Goal: Task Accomplishment & Management: Manage account settings

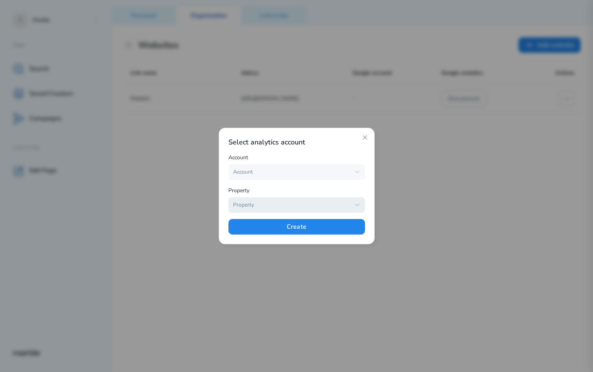
click at [333, 205] on div "Property" at bounding box center [291, 204] width 117 height 7
click at [346, 189] on div "Property" at bounding box center [297, 191] width 137 height 11
click at [347, 202] on div "Property" at bounding box center [291, 204] width 117 height 7
click at [354, 204] on icon "button" at bounding box center [357, 205] width 6 height 6
click at [356, 204] on icon "button" at bounding box center [357, 205] width 4 height 2
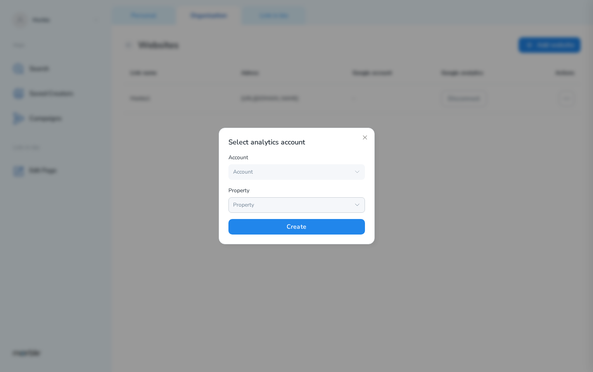
click at [356, 204] on icon "button" at bounding box center [357, 205] width 4 height 2
click at [353, 187] on div "Property" at bounding box center [297, 191] width 137 height 11
click at [357, 204] on icon "button" at bounding box center [357, 205] width 6 height 6
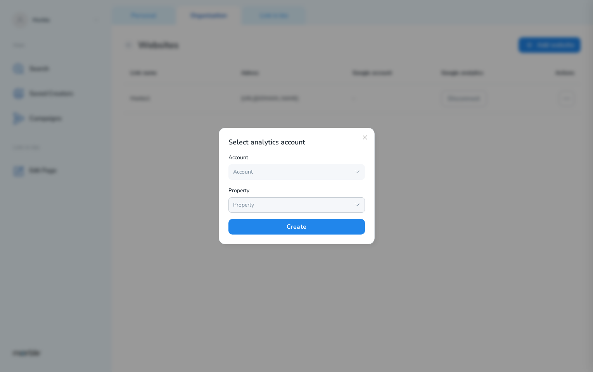
click at [350, 185] on div "Select analytics account Account Account Property Property Create" at bounding box center [297, 185] width 137 height 97
click at [357, 173] on icon "button" at bounding box center [357, 172] width 6 height 6
click at [352, 202] on button "Property" at bounding box center [297, 205] width 137 height 16
click at [336, 183] on div "Select analytics account Account Account Property Property Create" at bounding box center [297, 185] width 137 height 97
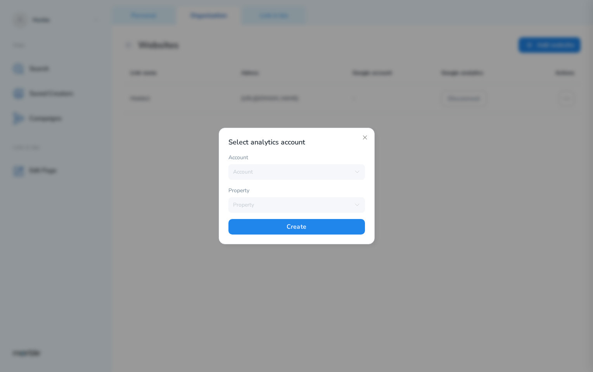
click at [330, 159] on div "Account" at bounding box center [297, 158] width 137 height 11
click at [357, 172] on icon "button" at bounding box center [357, 172] width 6 height 6
click at [344, 173] on div "Account" at bounding box center [291, 171] width 117 height 7
click at [356, 171] on icon "button" at bounding box center [357, 172] width 4 height 2
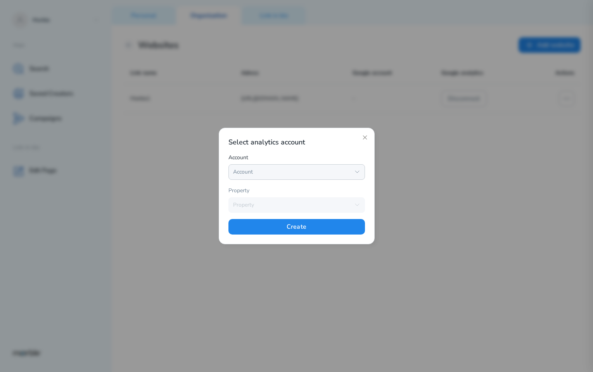
click at [356, 171] on icon "button" at bounding box center [357, 172] width 4 height 2
click at [357, 172] on icon "button" at bounding box center [357, 172] width 6 height 6
click at [357, 172] on icon "button" at bounding box center [357, 172] width 4 height 2
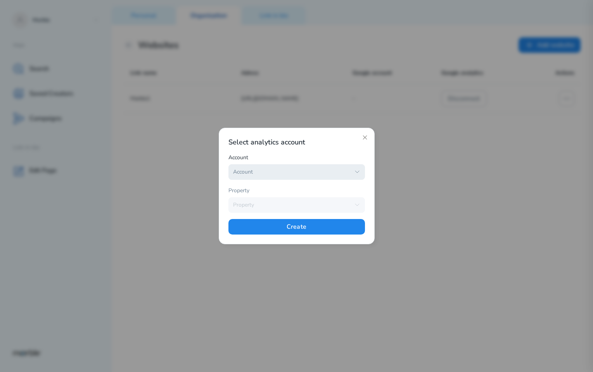
click at [354, 170] on icon "button" at bounding box center [357, 172] width 6 height 6
click at [356, 171] on icon "button" at bounding box center [357, 172] width 4 height 2
click at [358, 173] on icon "button" at bounding box center [357, 172] width 6 height 6
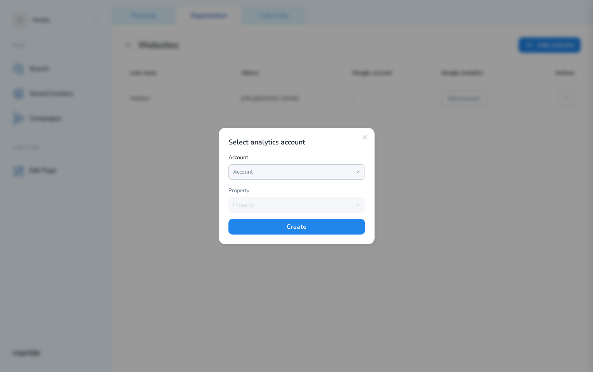
click at [287, 176] on button "Account" at bounding box center [297, 172] width 137 height 16
click at [300, 171] on div "Account" at bounding box center [291, 171] width 117 height 7
click at [335, 148] on div "Select analytics account Account Account Property Property Create" at bounding box center [297, 185] width 137 height 97
click at [355, 171] on icon "button" at bounding box center [357, 172] width 4 height 2
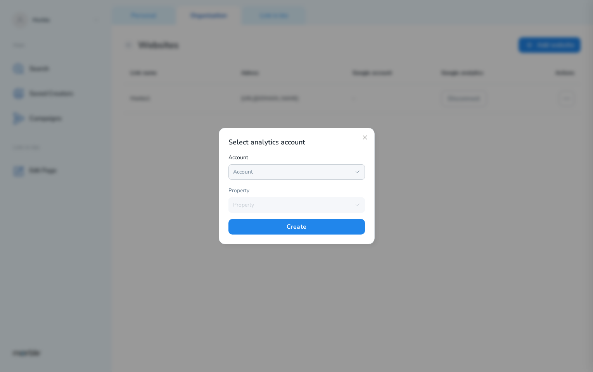
click at [348, 155] on div "Account" at bounding box center [297, 158] width 137 height 11
click at [354, 172] on icon "button" at bounding box center [357, 172] width 6 height 6
click at [345, 170] on div "Account" at bounding box center [291, 171] width 117 height 7
click at [338, 172] on div "Account" at bounding box center [291, 171] width 117 height 7
click at [342, 171] on div "Account" at bounding box center [291, 171] width 117 height 7
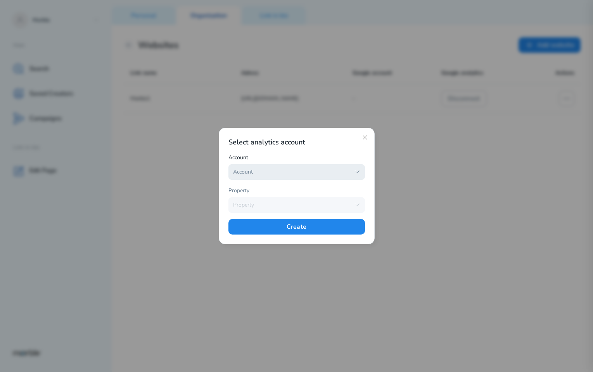
click at [332, 173] on div "Account" at bounding box center [291, 171] width 117 height 7
click at [346, 172] on div "Account" at bounding box center [291, 171] width 117 height 7
click at [331, 171] on div "Account" at bounding box center [291, 171] width 117 height 7
click at [361, 172] on button "Account" at bounding box center [297, 172] width 137 height 16
click at [356, 171] on icon "button" at bounding box center [357, 172] width 6 height 6
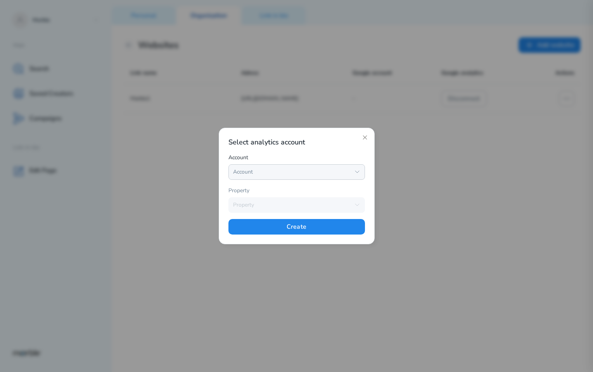
click at [356, 171] on icon "button" at bounding box center [357, 172] width 6 height 6
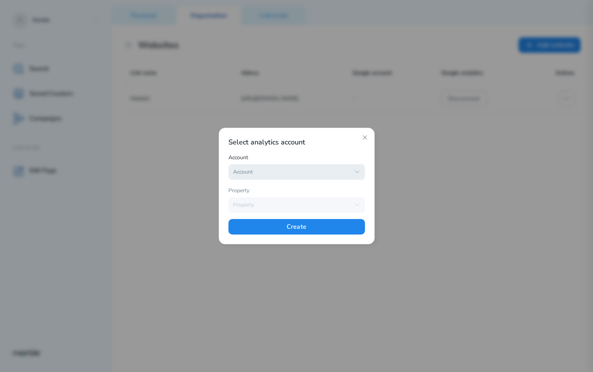
click at [356, 171] on icon "button" at bounding box center [357, 172] width 6 height 6
click at [336, 172] on div "Account" at bounding box center [291, 171] width 117 height 7
click at [357, 172] on icon "button" at bounding box center [357, 172] width 4 height 2
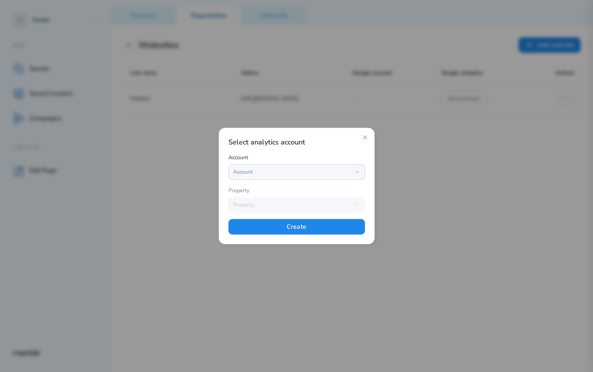
click at [357, 172] on icon "button" at bounding box center [357, 172] width 4 height 2
click at [320, 177] on button "Account" at bounding box center [297, 172] width 137 height 16
click at [358, 173] on icon "button" at bounding box center [357, 172] width 6 height 6
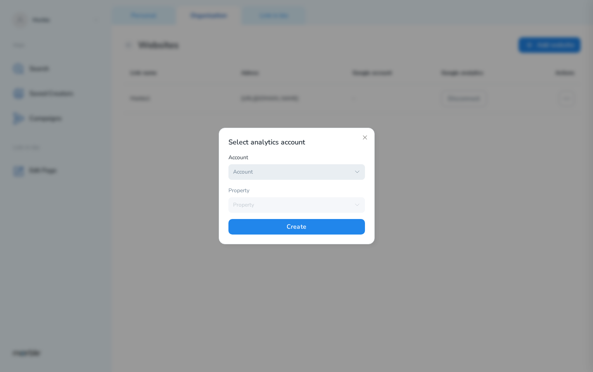
click at [358, 173] on icon "button" at bounding box center [357, 172] width 6 height 6
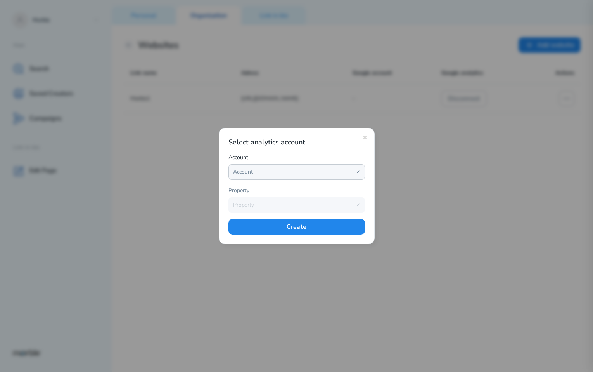
click at [358, 173] on icon "button" at bounding box center [357, 172] width 6 height 6
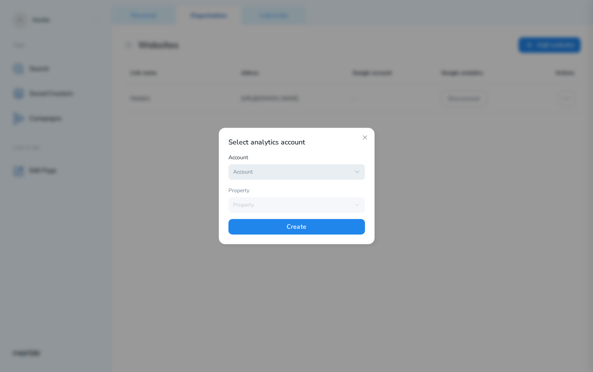
click at [358, 173] on icon "button" at bounding box center [357, 172] width 6 height 6
click at [355, 171] on icon "button" at bounding box center [357, 172] width 6 height 6
click at [355, 170] on icon "button" at bounding box center [357, 172] width 6 height 6
click at [357, 173] on icon "button" at bounding box center [357, 172] width 6 height 6
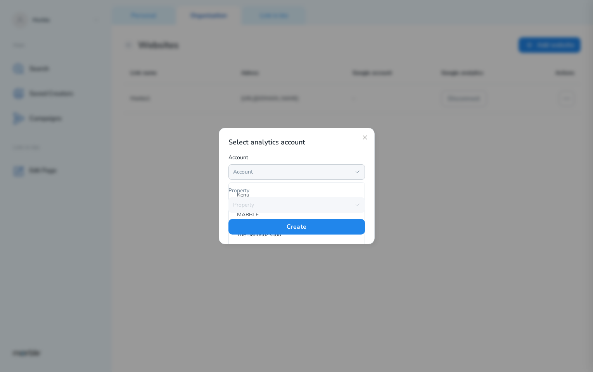
click at [357, 173] on icon "button" at bounding box center [357, 172] width 6 height 6
click at [334, 172] on div "Account" at bounding box center [291, 171] width 117 height 7
click at [357, 172] on icon "button" at bounding box center [357, 172] width 4 height 2
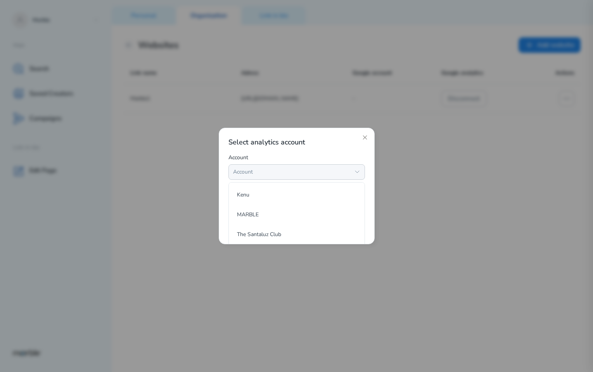
click at [538, 180] on div at bounding box center [296, 186] width 593 height 372
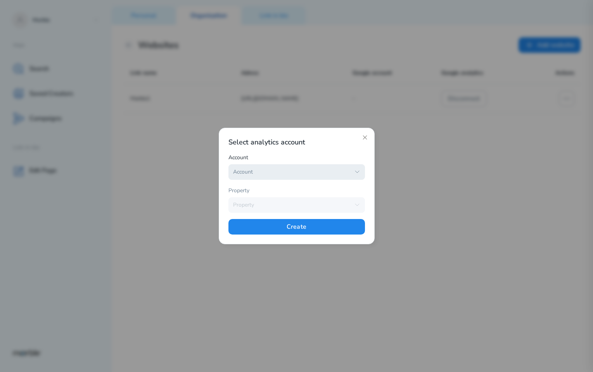
click at [353, 171] on button "Account" at bounding box center [297, 172] width 137 height 16
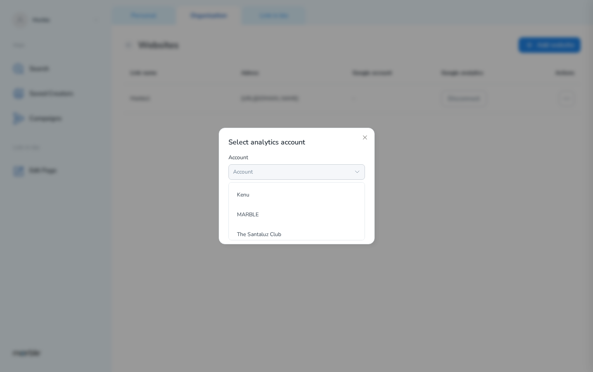
click at [348, 153] on div "Account" at bounding box center [297, 158] width 137 height 11
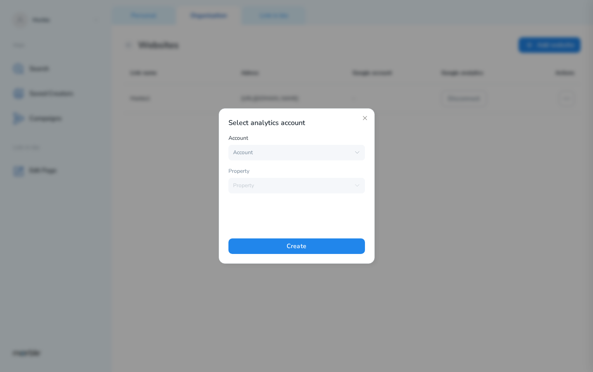
click at [337, 215] on div "Select analytics account Account Account Kenu MARBLE The Santaluz Club Assigned…" at bounding box center [297, 186] width 137 height 136
click at [357, 150] on icon "button" at bounding box center [357, 152] width 6 height 6
click at [299, 171] on span "MARBLE" at bounding box center [293, 168] width 113 height 9
click at [356, 151] on icon "button" at bounding box center [357, 152] width 6 height 6
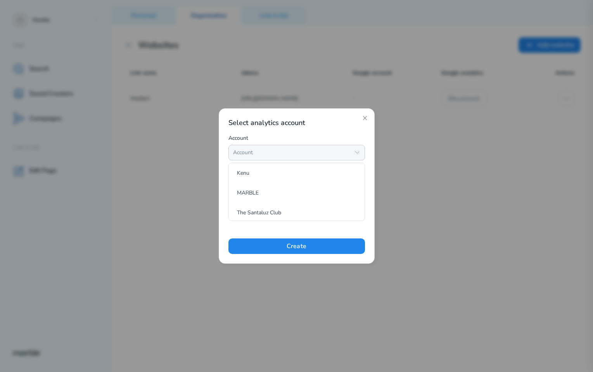
scroll to position [0, 0]
click at [281, 193] on span "MARBLE" at bounding box center [293, 194] width 113 height 9
click at [354, 149] on icon "button" at bounding box center [357, 152] width 6 height 6
click at [275, 194] on span "MARBLE" at bounding box center [293, 194] width 113 height 9
click at [356, 153] on icon "button" at bounding box center [357, 152] width 6 height 6
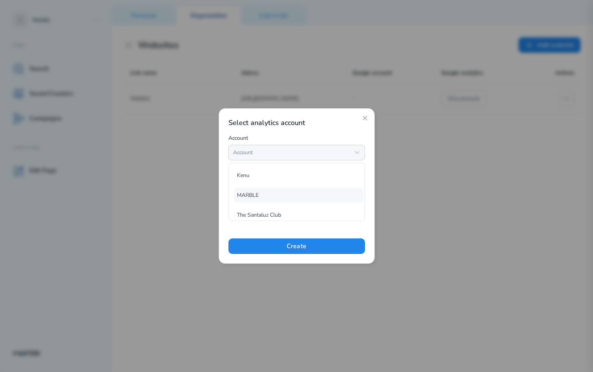
click at [292, 193] on span "MARBLE" at bounding box center [293, 194] width 113 height 9
click at [360, 147] on button "Account" at bounding box center [297, 153] width 137 height 16
click at [296, 193] on span "MARBLE" at bounding box center [293, 194] width 113 height 9
click at [306, 202] on div "Select analytics account Account Account Kenu MARBLE The Santaluz Club Assigned…" at bounding box center [297, 186] width 137 height 136
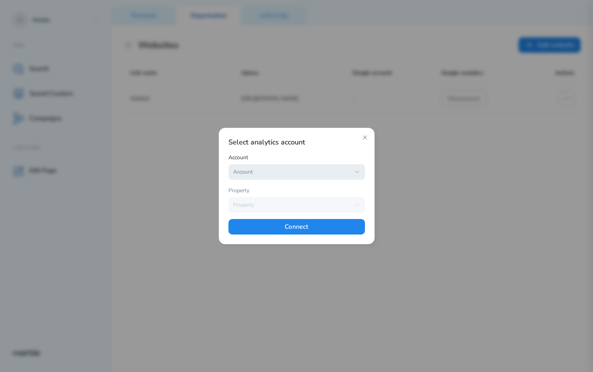
click at [357, 172] on icon "button" at bounding box center [357, 172] width 4 height 2
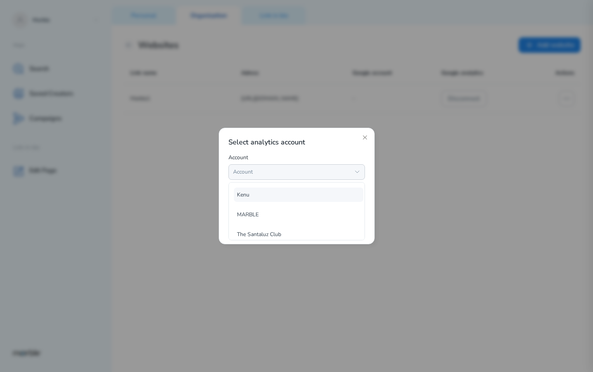
click at [297, 196] on span "Kenu" at bounding box center [293, 194] width 113 height 9
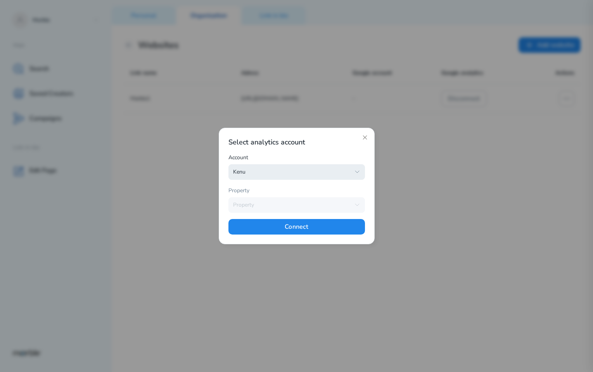
click at [355, 174] on icon "button" at bounding box center [357, 172] width 6 height 6
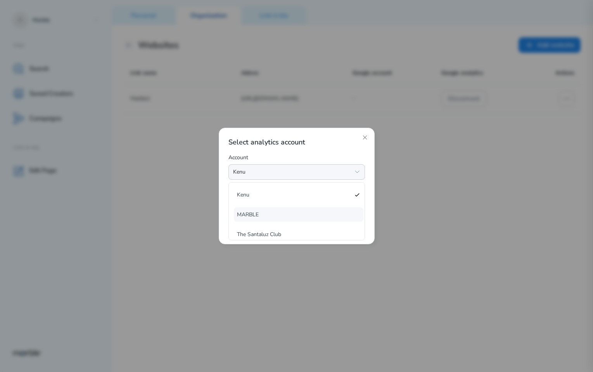
click at [332, 216] on span "MARBLE" at bounding box center [293, 214] width 113 height 9
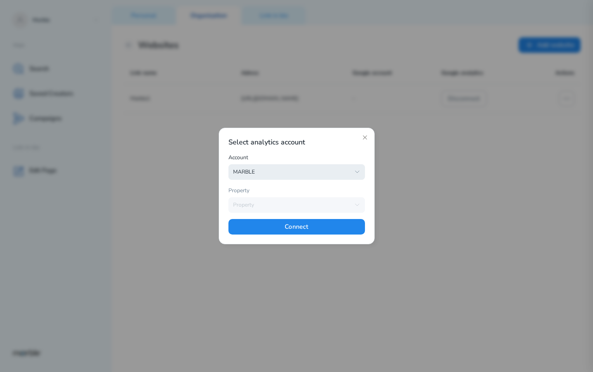
click at [358, 170] on icon "button" at bounding box center [357, 172] width 6 height 6
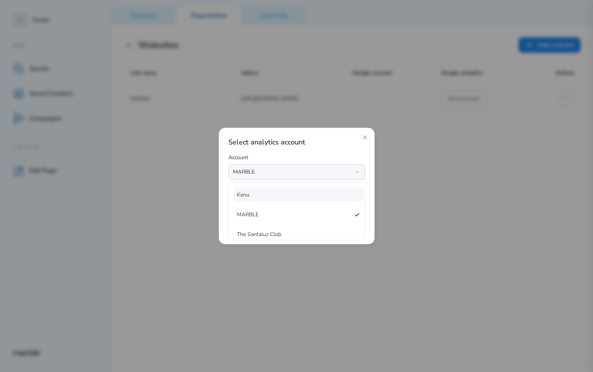
click at [297, 190] on span "Kenu" at bounding box center [293, 194] width 113 height 9
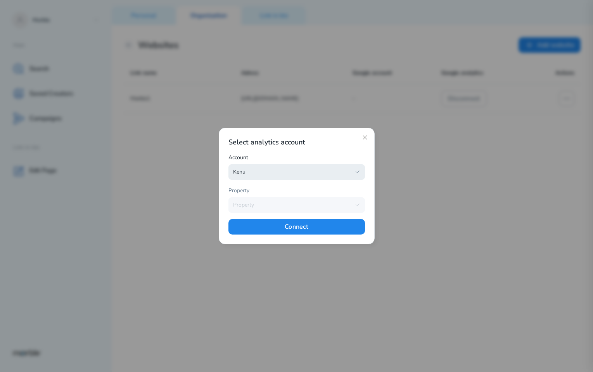
click at [320, 170] on div "Kenu" at bounding box center [291, 171] width 117 height 7
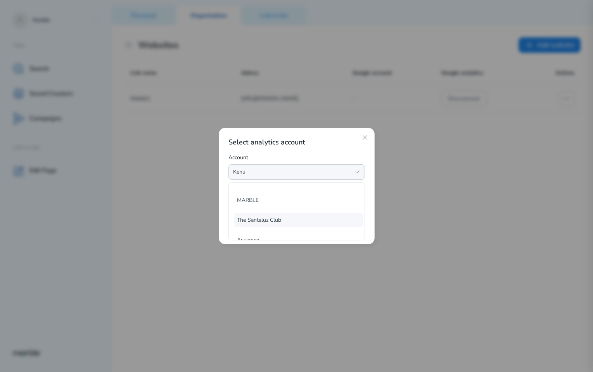
scroll to position [26, 0]
click at [302, 209] on span "The Santaluz Club" at bounding box center [293, 207] width 113 height 9
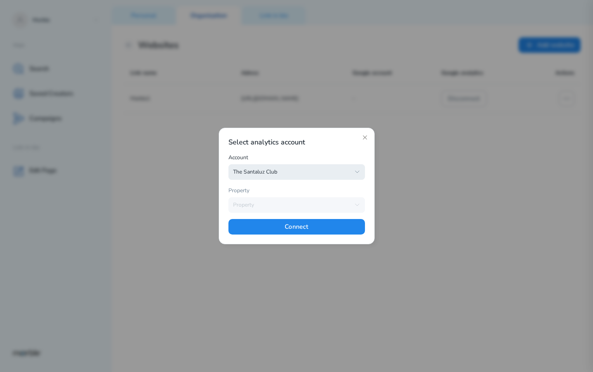
click at [312, 171] on div "The Santaluz Club" at bounding box center [291, 171] width 117 height 7
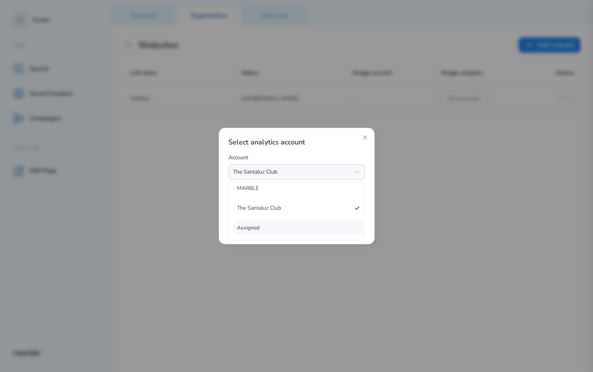
click at [284, 228] on span "Assigned" at bounding box center [293, 227] width 113 height 9
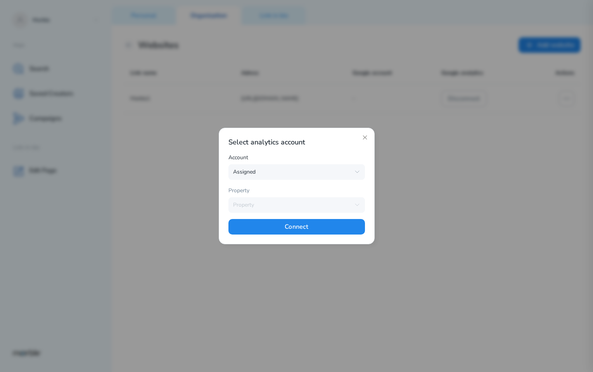
click at [382, 184] on div at bounding box center [296, 186] width 593 height 372
click at [355, 169] on icon "button" at bounding box center [357, 172] width 6 height 6
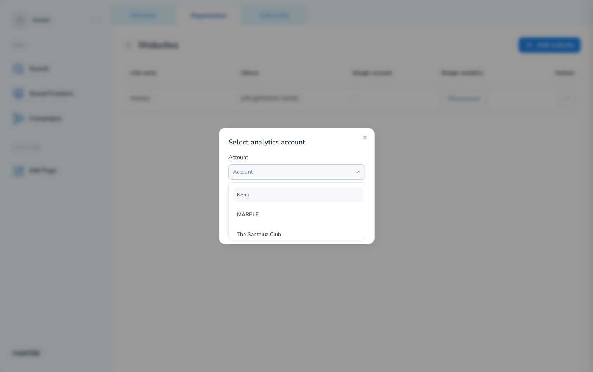
click at [309, 196] on span "Kenu" at bounding box center [293, 194] width 113 height 9
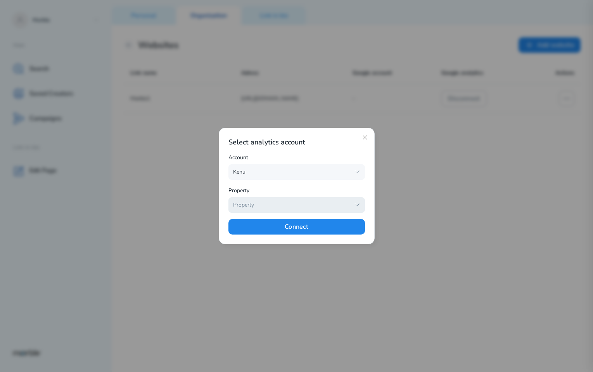
click at [358, 204] on icon "button" at bounding box center [357, 205] width 6 height 6
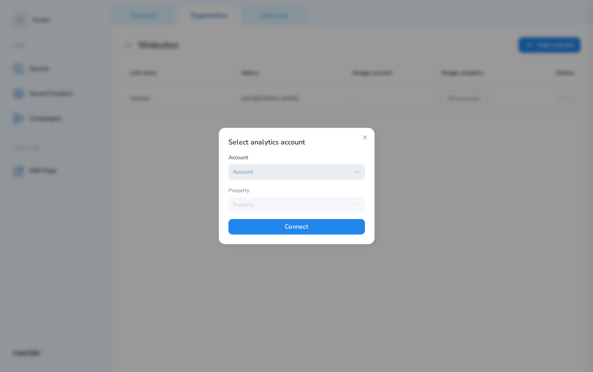
click at [297, 170] on div "Account" at bounding box center [291, 171] width 117 height 7
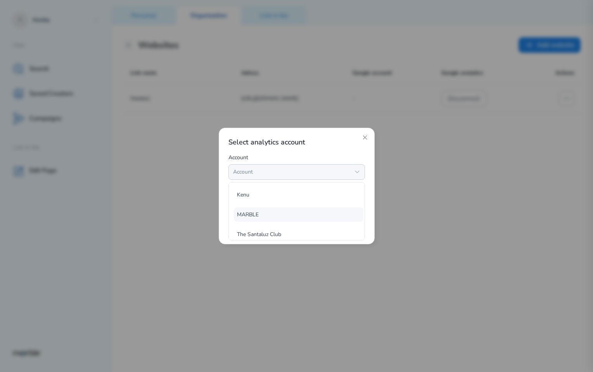
click at [284, 211] on span "MARBLE" at bounding box center [293, 214] width 113 height 9
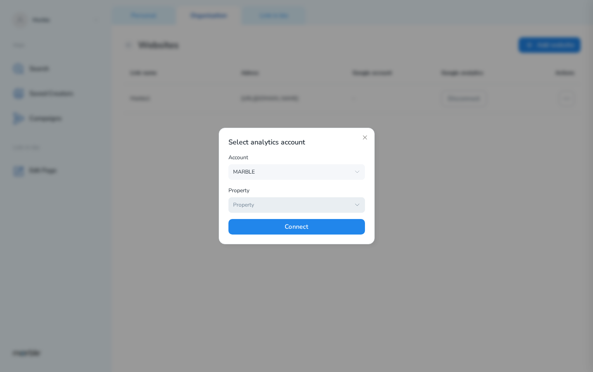
click at [336, 199] on button "Property" at bounding box center [297, 205] width 137 height 16
click at [355, 205] on icon "button" at bounding box center [357, 205] width 6 height 6
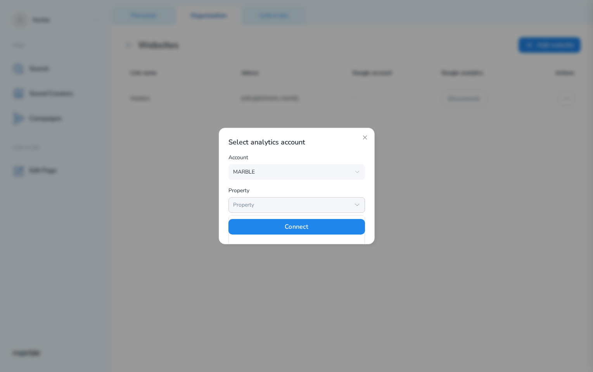
click at [356, 205] on icon "button" at bounding box center [357, 205] width 6 height 6
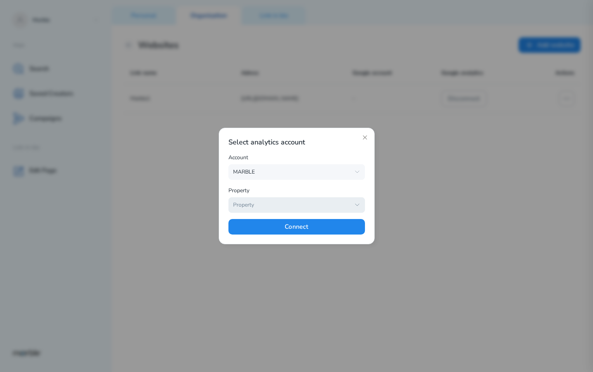
click at [356, 205] on icon "button" at bounding box center [357, 205] width 6 height 6
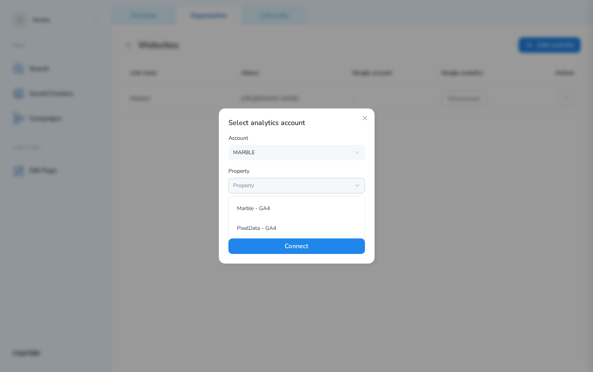
click at [357, 184] on icon "button" at bounding box center [357, 185] width 6 height 6
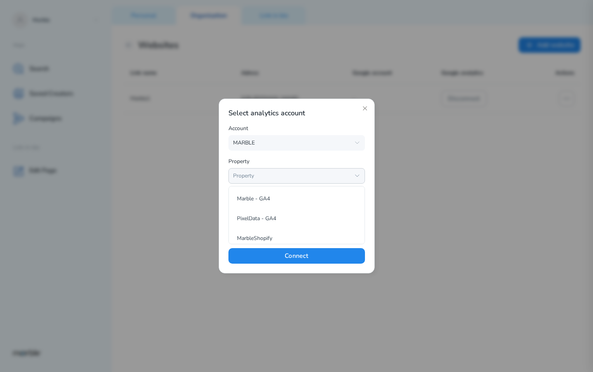
click at [371, 171] on div "Select analytics account Account MARBLE Kenu MARBLE The Santaluz Club Assigned …" at bounding box center [297, 186] width 156 height 175
click at [360, 177] on icon "button" at bounding box center [357, 176] width 6 height 6
click at [357, 142] on icon "button" at bounding box center [357, 143] width 6 height 6
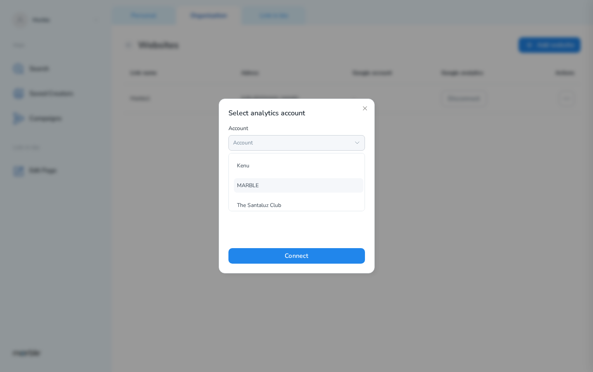
click at [298, 182] on span "MARBLE" at bounding box center [293, 185] width 113 height 9
click at [357, 175] on icon "button" at bounding box center [357, 176] width 6 height 6
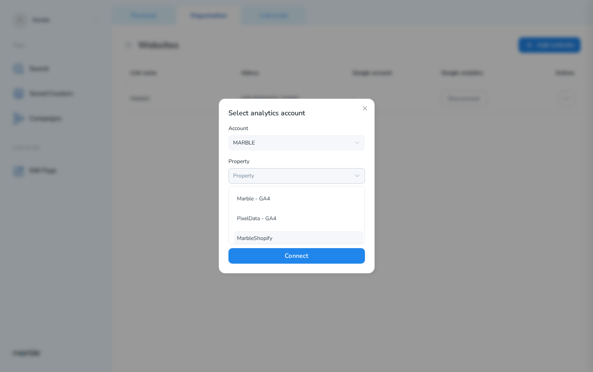
click at [280, 234] on span "MarbleShopify" at bounding box center [293, 238] width 113 height 9
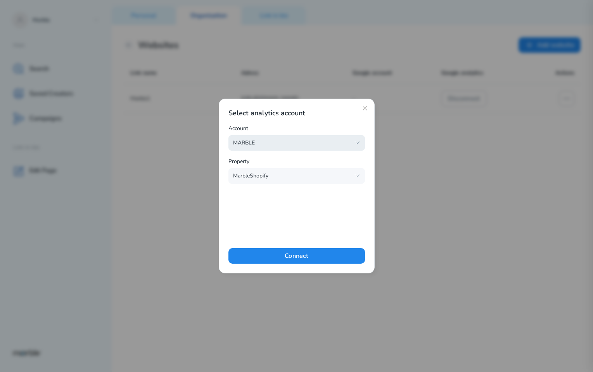
click at [315, 146] on div "MARBLE" at bounding box center [291, 142] width 117 height 7
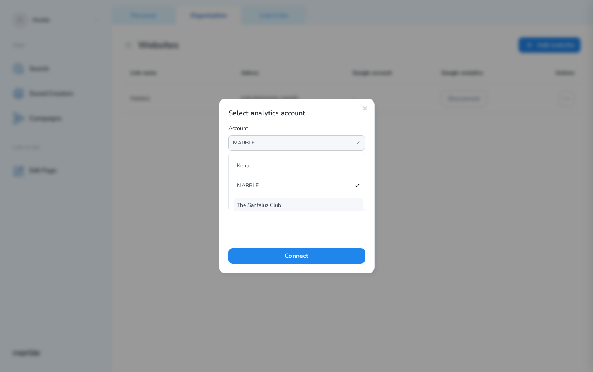
click at [288, 204] on span "The Santaluz Club" at bounding box center [293, 205] width 113 height 9
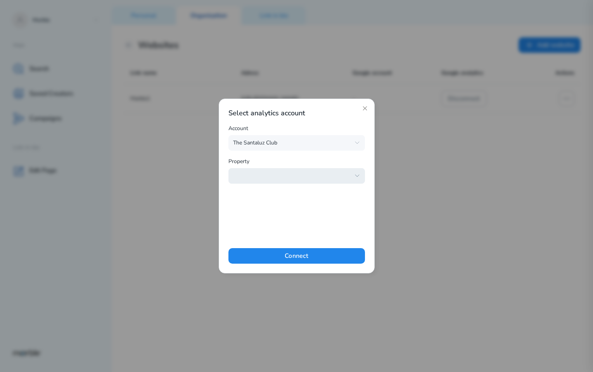
click at [304, 179] on div "button" at bounding box center [291, 175] width 117 height 7
click at [355, 230] on div "Select analytics account Account The Santaluz Club Kenu MARBLE The Santaluz Clu…" at bounding box center [297, 185] width 137 height 155
click at [327, 202] on div "Select analytics account Account The Santaluz Club Kenu MARBLE The Santaluz Clu…" at bounding box center [297, 185] width 137 height 155
click at [357, 173] on icon "button" at bounding box center [357, 176] width 6 height 6
click at [311, 197] on span "The Santaluz Club - GA4" at bounding box center [293, 198] width 113 height 9
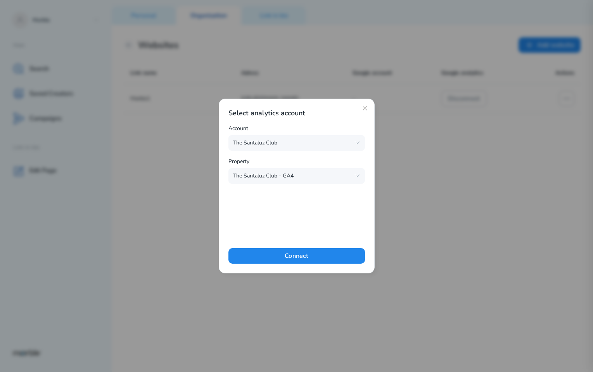
click at [311, 198] on div "Select analytics account Account The Santaluz Club Kenu MARBLE The Santaluz Clu…" at bounding box center [297, 185] width 137 height 155
click at [322, 146] on div "The Santaluz Club" at bounding box center [291, 142] width 117 height 7
click at [306, 163] on span "Kenu" at bounding box center [293, 165] width 113 height 9
click at [314, 146] on button "Kenu" at bounding box center [297, 143] width 137 height 16
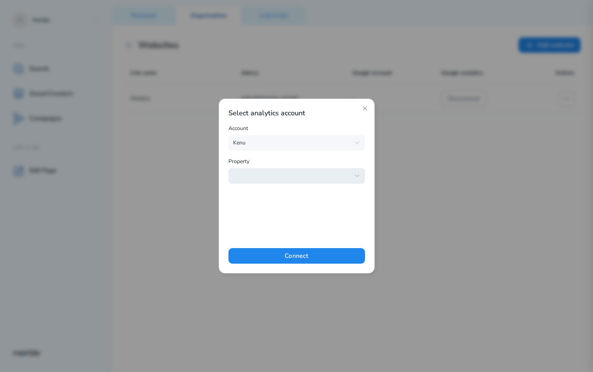
click at [318, 178] on div "button" at bounding box center [291, 175] width 117 height 7
click at [355, 174] on icon "button" at bounding box center [357, 176] width 6 height 6
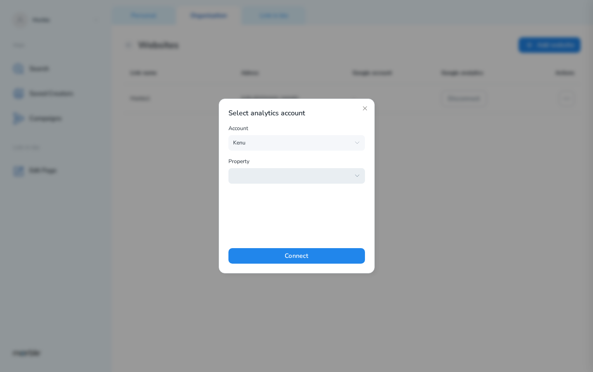
click at [355, 174] on icon "button" at bounding box center [357, 176] width 6 height 6
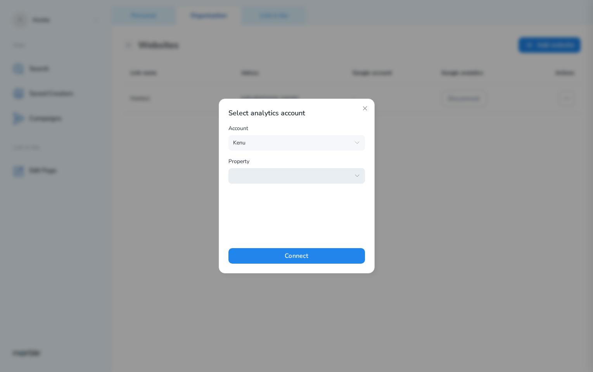
click at [355, 174] on icon "button" at bounding box center [357, 176] width 6 height 6
click at [358, 177] on icon "button" at bounding box center [357, 176] width 6 height 6
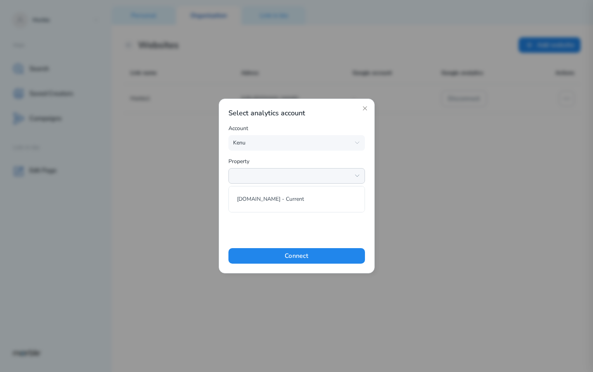
click at [358, 177] on icon "button" at bounding box center [357, 176] width 6 height 6
click at [341, 144] on div "Account" at bounding box center [291, 142] width 117 height 7
click at [272, 187] on span "MARBLE" at bounding box center [293, 185] width 113 height 9
click at [353, 178] on button "Property" at bounding box center [297, 176] width 137 height 16
click at [307, 216] on span "PixelData - GA4" at bounding box center [293, 218] width 113 height 9
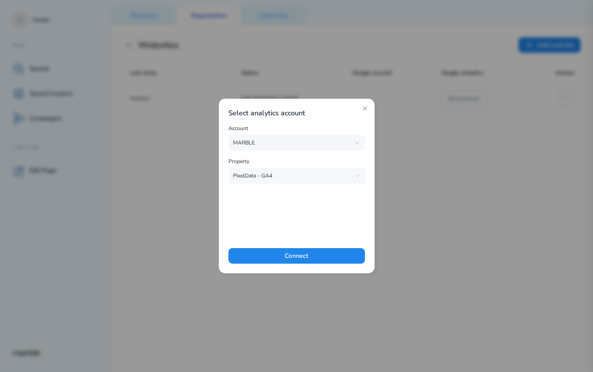
click at [317, 207] on div "Select analytics account Account MARBLE Kenu MARBLE The Santaluz Club Assigned …" at bounding box center [297, 185] width 137 height 155
click at [311, 143] on div "MARBLE" at bounding box center [291, 142] width 117 height 7
click at [294, 163] on span "Kenu" at bounding box center [293, 165] width 113 height 9
click at [356, 141] on icon "button" at bounding box center [357, 143] width 6 height 6
click at [279, 168] on span "Kenu" at bounding box center [293, 165] width 113 height 9
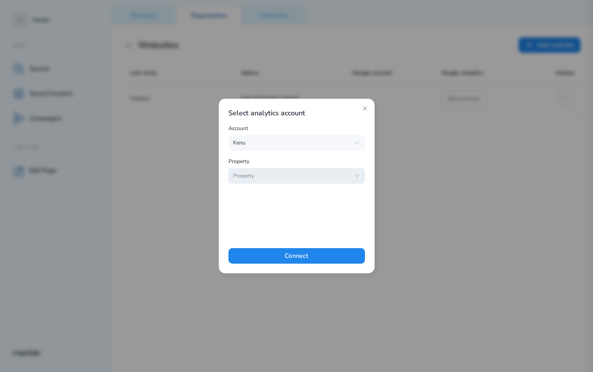
click at [310, 178] on div "Property" at bounding box center [291, 175] width 117 height 7
click at [300, 197] on span "[DOMAIN_NAME] - Current" at bounding box center [293, 198] width 113 height 9
click at [303, 144] on div "Kenu" at bounding box center [291, 142] width 117 height 7
click at [287, 182] on span "MARBLE" at bounding box center [293, 185] width 113 height 9
click at [314, 179] on button "Property" at bounding box center [297, 176] width 137 height 16
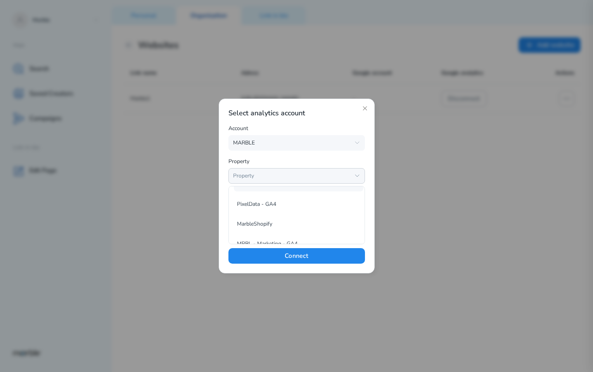
scroll to position [26, 0]
click at [296, 228] on span "MRBL - Marketing - GA4" at bounding box center [293, 231] width 113 height 9
click at [340, 173] on div "MRBL - Marketing - GA4" at bounding box center [291, 175] width 117 height 7
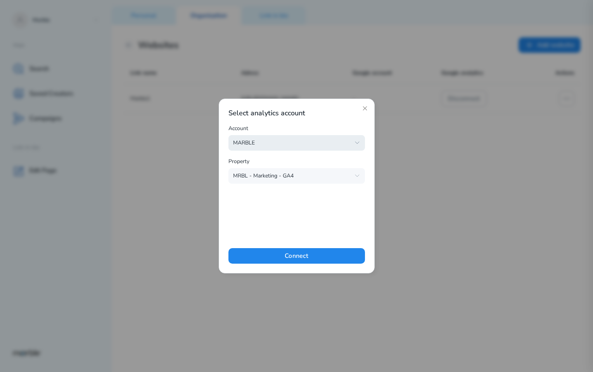
click at [340, 146] on button "MARBLE" at bounding box center [297, 143] width 137 height 16
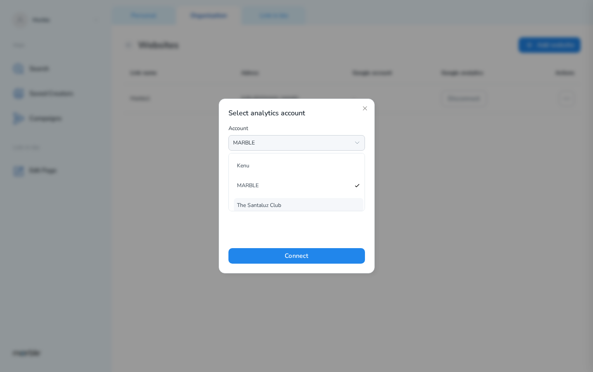
click at [296, 204] on span "The Santaluz Club" at bounding box center [293, 205] width 113 height 9
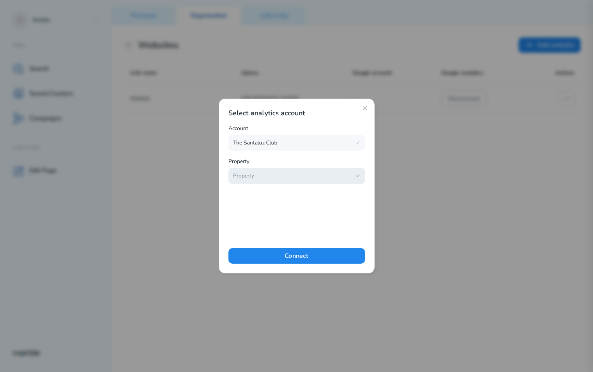
click at [308, 176] on div "Property" at bounding box center [291, 175] width 117 height 7
click at [302, 199] on span "The Santaluz Club - GA4" at bounding box center [293, 198] width 113 height 9
click at [318, 142] on div "The Santaluz Club" at bounding box center [291, 142] width 117 height 7
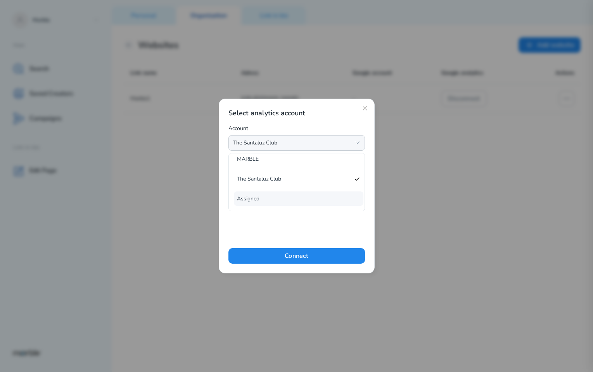
click at [299, 195] on span "Assigned" at bounding box center [293, 198] width 113 height 9
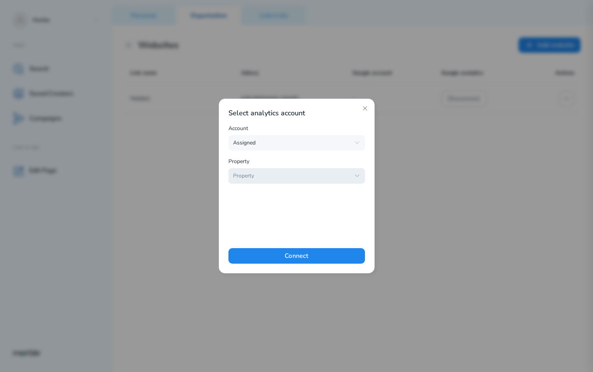
click at [310, 176] on div "Property" at bounding box center [291, 175] width 117 height 7
click at [308, 196] on span "getassigned.com - G4" at bounding box center [293, 198] width 113 height 9
click at [308, 199] on div "Select analytics account Account Assigned Kenu MARBLE The Santaluz Club Assigne…" at bounding box center [297, 185] width 137 height 155
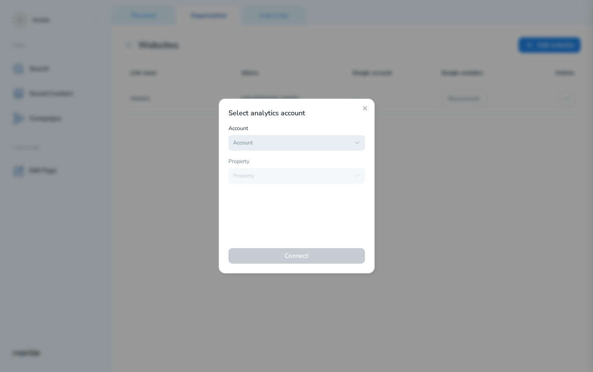
click at [327, 144] on div "Account" at bounding box center [291, 142] width 117 height 7
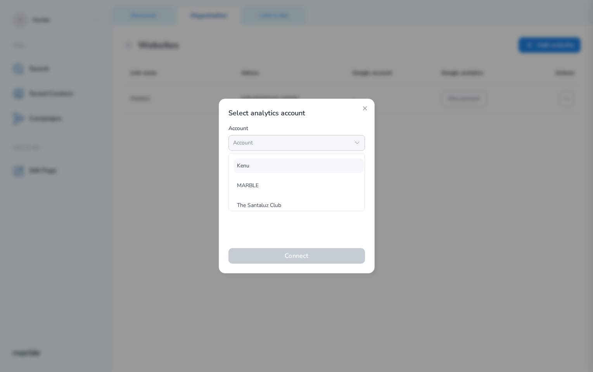
click at [296, 168] on span "Kenu" at bounding box center [293, 165] width 113 height 9
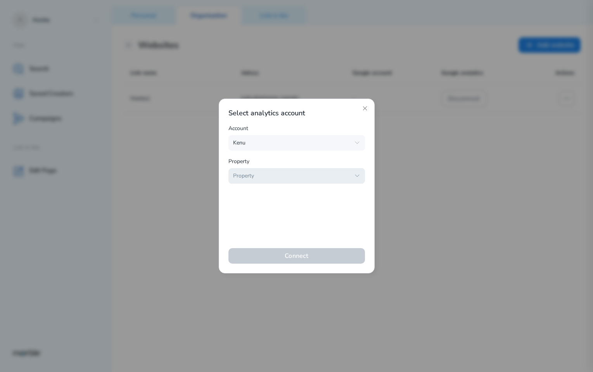
click at [357, 178] on icon "button" at bounding box center [357, 176] width 6 height 6
click at [316, 199] on span "Kenu.com - Current" at bounding box center [293, 198] width 113 height 9
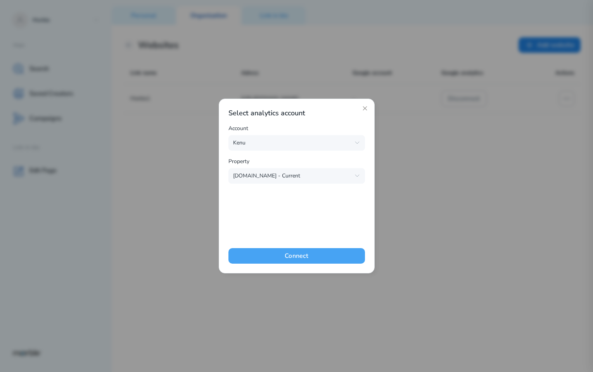
click at [359, 254] on button "Connect" at bounding box center [297, 256] width 137 height 16
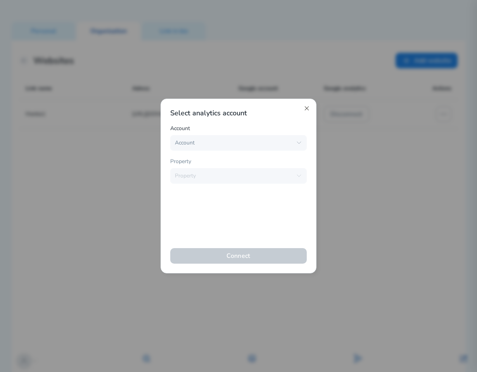
click at [306, 110] on icon at bounding box center [307, 108] width 6 height 6
click at [307, 108] on icon at bounding box center [307, 108] width 4 height 4
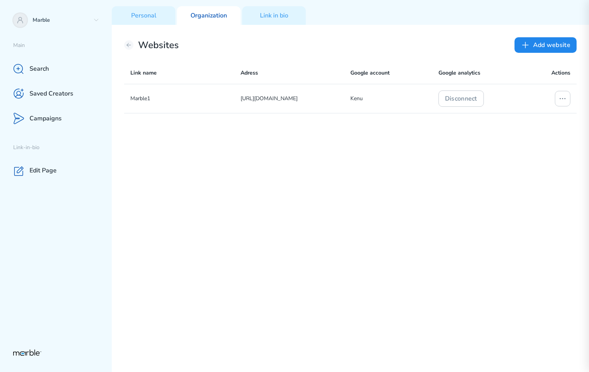
click at [428, 187] on div "Marble1 https://www.youtube.com/@shisp Kenu Disconnect" at bounding box center [350, 228] width 452 height 288
click at [477, 47] on button "Add website" at bounding box center [545, 45] width 62 height 16
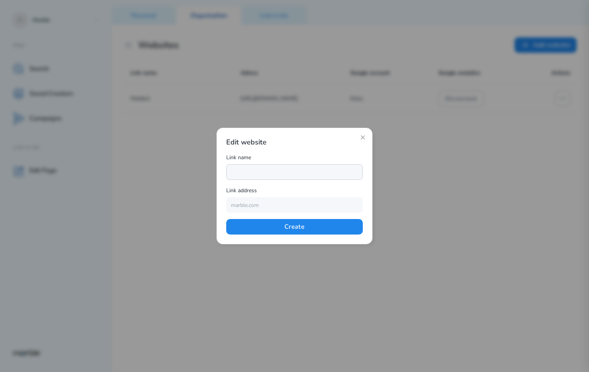
click at [279, 169] on input "text" at bounding box center [294, 172] width 137 height 16
click at [364, 137] on icon at bounding box center [363, 137] width 6 height 6
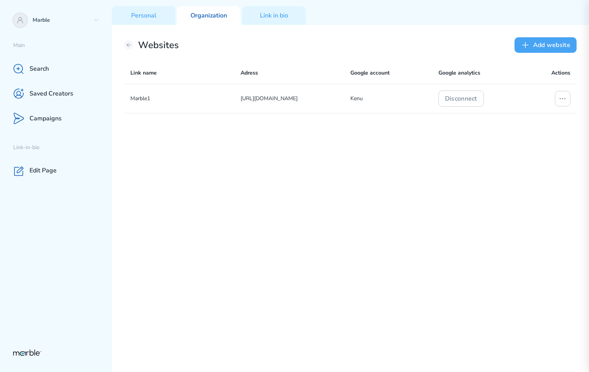
click at [477, 48] on button "Add website" at bounding box center [545, 45] width 62 height 16
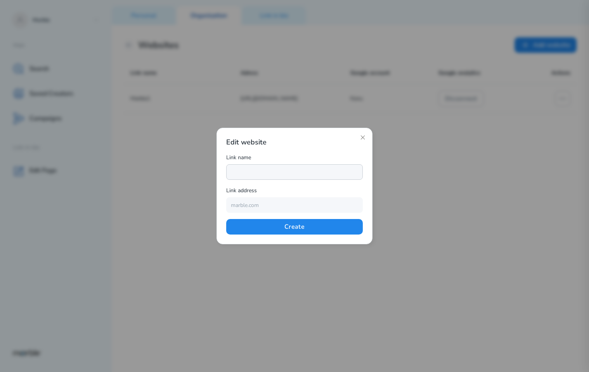
click at [288, 166] on input "text" at bounding box center [294, 172] width 137 height 16
type input "Marble2"
click at [248, 207] on input "text" at bounding box center [294, 205] width 137 height 16
type input "www.sports.ru"
click at [294, 229] on button "Create" at bounding box center [294, 227] width 137 height 16
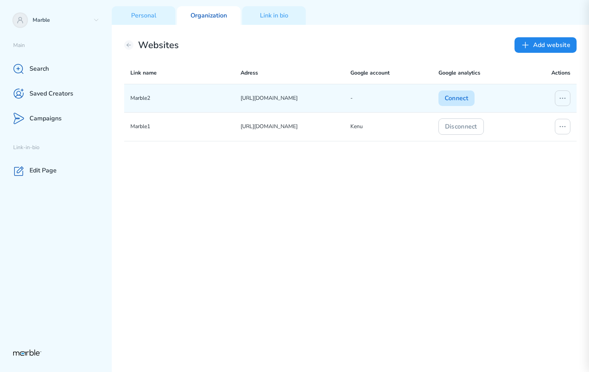
click at [454, 95] on button "Connect" at bounding box center [456, 98] width 36 height 16
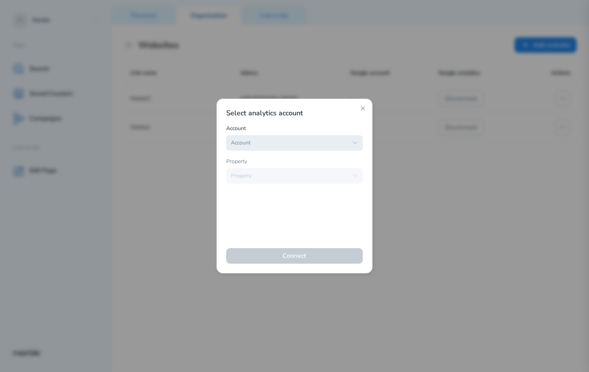
click at [355, 141] on icon "button" at bounding box center [355, 143] width 6 height 6
click at [279, 181] on span "The Santaluz Club" at bounding box center [291, 184] width 113 height 9
click at [306, 178] on div "Property" at bounding box center [289, 175] width 117 height 7
click at [292, 196] on span "The Santaluz Club - GA4" at bounding box center [291, 198] width 113 height 9
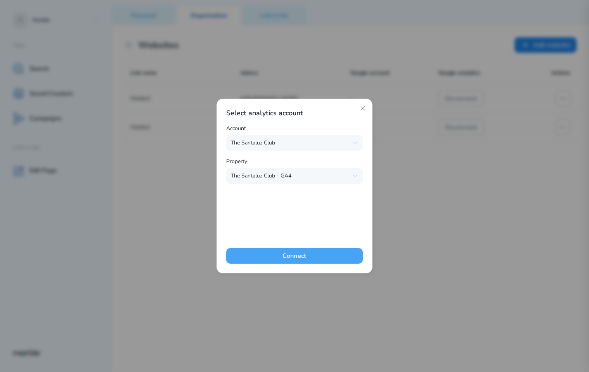
click at [298, 256] on button "Connect" at bounding box center [294, 256] width 137 height 16
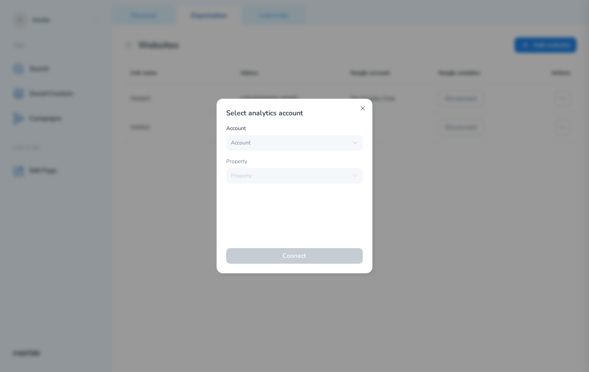
click at [364, 109] on icon at bounding box center [363, 108] width 4 height 4
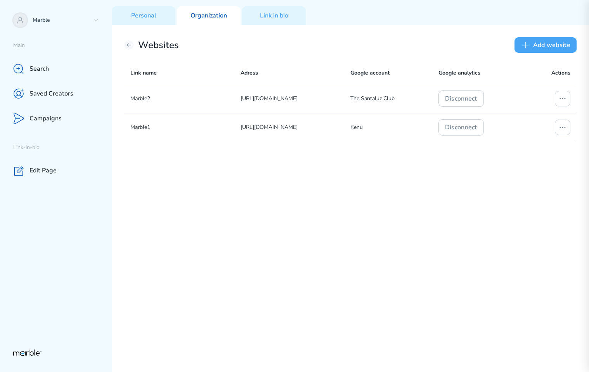
click at [555, 48] on button "Add website" at bounding box center [545, 45] width 62 height 16
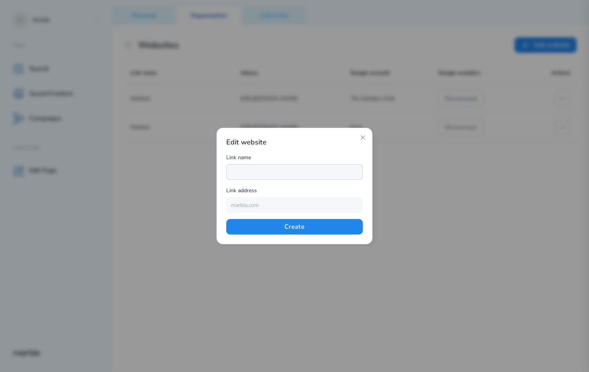
click at [252, 170] on input "text" at bounding box center [294, 172] width 137 height 16
click at [262, 175] on input "Marble" at bounding box center [294, 172] width 137 height 16
type input "Marble3"
click at [253, 204] on input "text" at bounding box center [294, 205] width 137 height 16
type input "www.spoorts.ru"
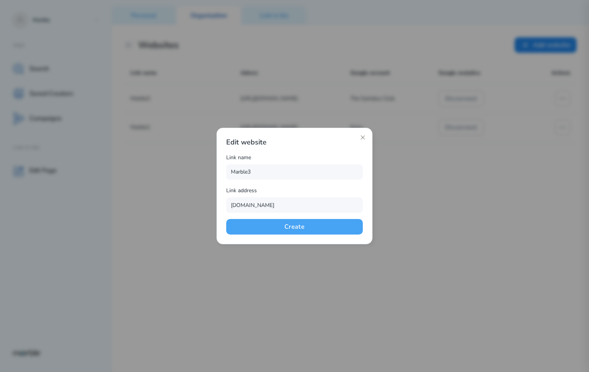
click at [254, 225] on button "Create" at bounding box center [294, 227] width 137 height 16
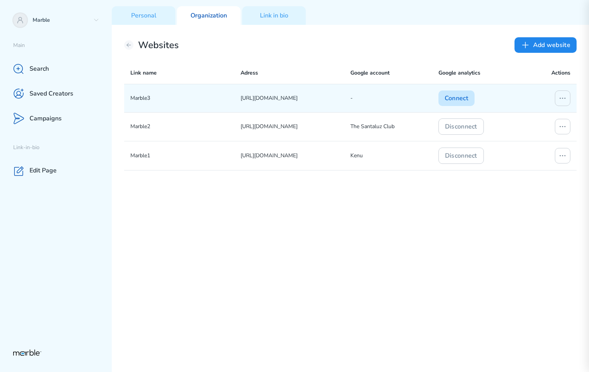
click at [449, 99] on button "Connect" at bounding box center [456, 98] width 36 height 16
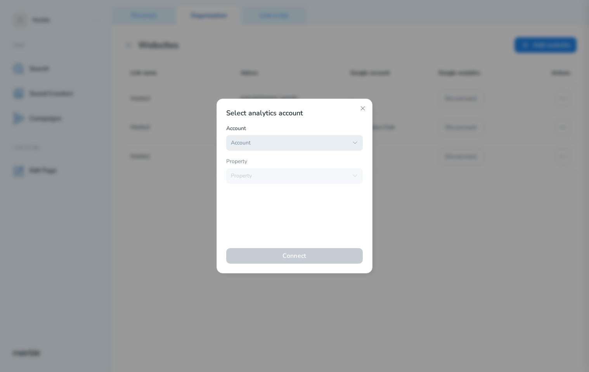
click at [327, 144] on div "Account" at bounding box center [289, 142] width 117 height 7
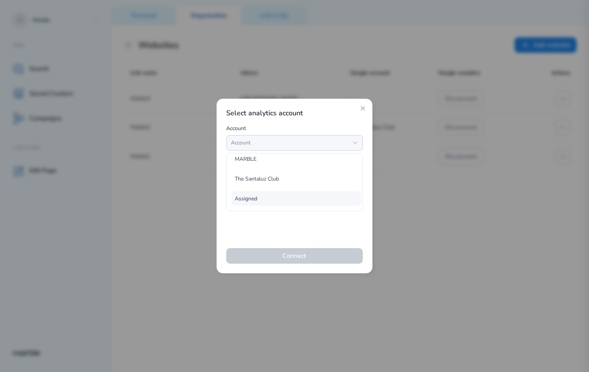
click at [268, 195] on span "Assigned" at bounding box center [291, 198] width 113 height 9
click at [284, 198] on span "getassigned.com - G4" at bounding box center [291, 198] width 113 height 9
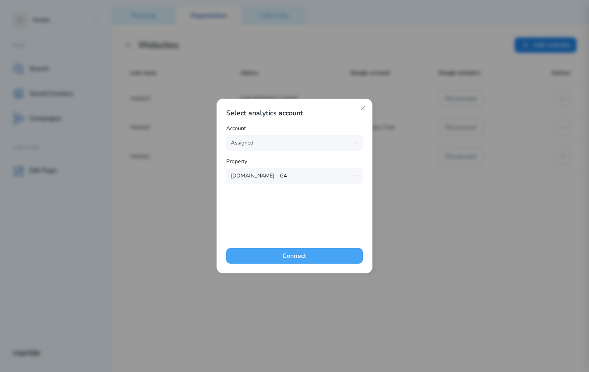
click at [294, 263] on button "Connect" at bounding box center [294, 256] width 137 height 16
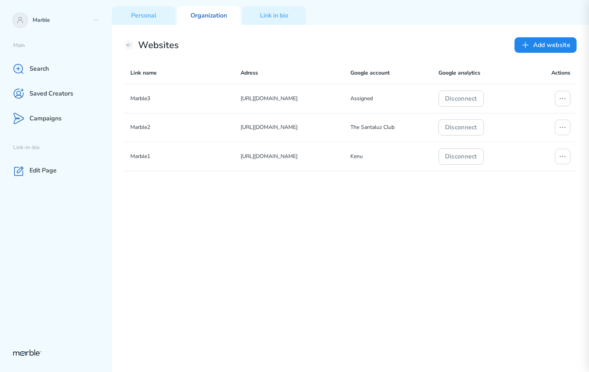
click at [481, 210] on div "Marble3 https://www.spoorts.ru/ Assigned Disconnect Marble2 https://www.sports.…" at bounding box center [350, 228] width 452 height 288
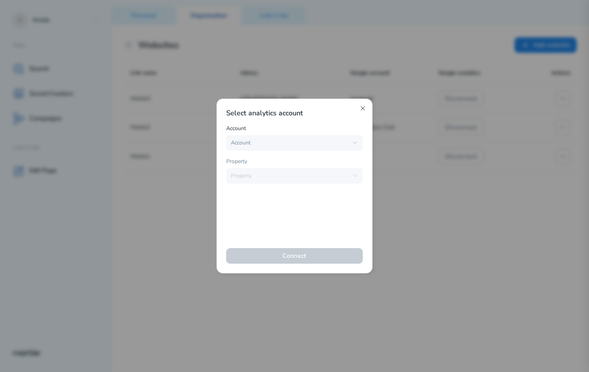
click at [364, 109] on icon at bounding box center [363, 108] width 6 height 6
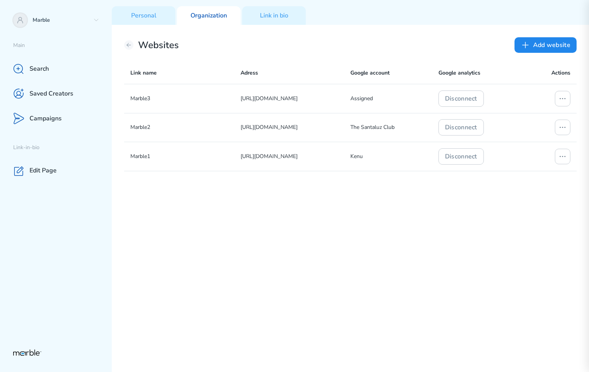
click at [398, 181] on div "Marble3 https://www.spoorts.ru/ Assigned Disconnect Marble2 https://www.sports.…" at bounding box center [350, 228] width 452 height 288
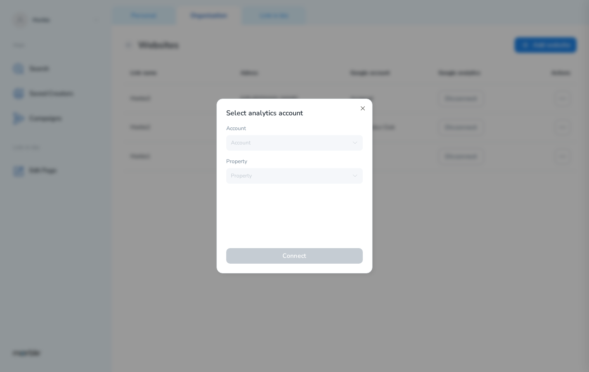
click at [362, 109] on icon at bounding box center [363, 108] width 6 height 6
click at [364, 109] on icon at bounding box center [363, 108] width 6 height 6
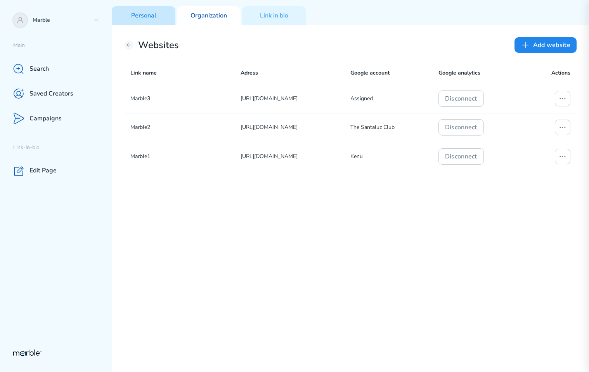
click at [148, 16] on p "Personal" at bounding box center [143, 16] width 25 height 8
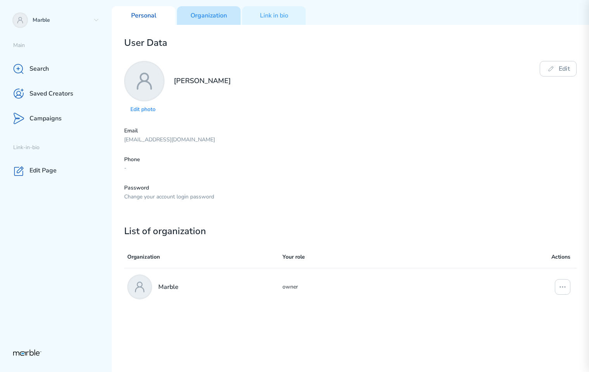
click at [215, 17] on p "Organization" at bounding box center [208, 16] width 36 height 8
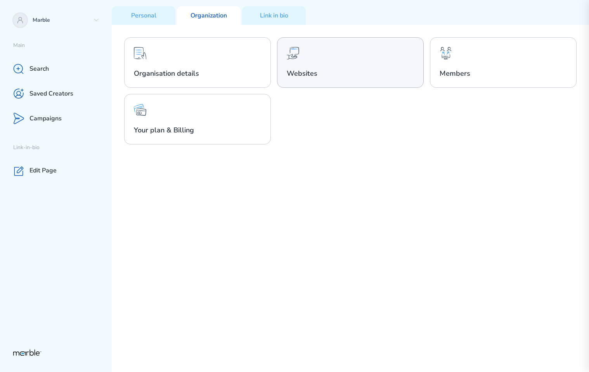
click at [341, 61] on div "Websites" at bounding box center [350, 62] width 147 height 50
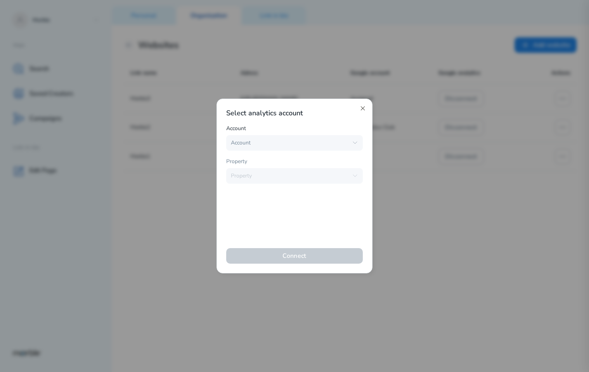
click at [362, 106] on icon at bounding box center [363, 108] width 6 height 6
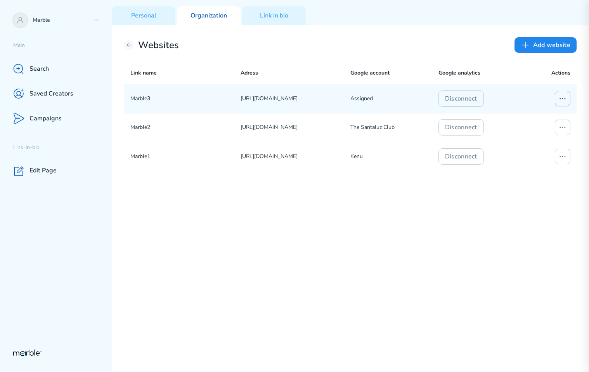
click at [561, 103] on icon at bounding box center [562, 98] width 9 height 9
click at [537, 128] on div "Edit connection" at bounding box center [532, 129] width 74 height 12
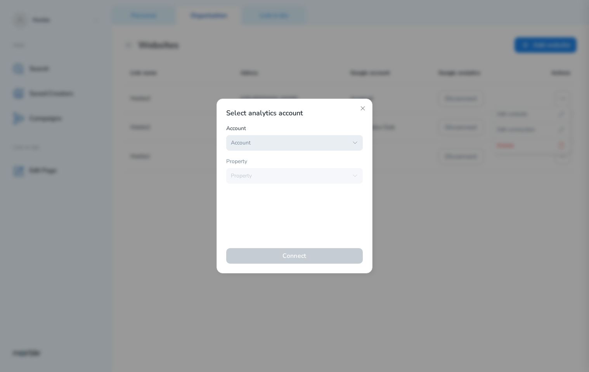
click at [352, 144] on icon "button" at bounding box center [355, 143] width 6 height 6
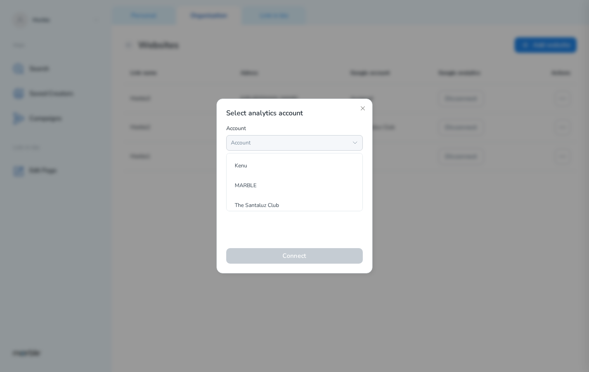
click at [352, 144] on icon "button" at bounding box center [355, 143] width 6 height 6
click at [362, 109] on icon at bounding box center [363, 108] width 6 height 6
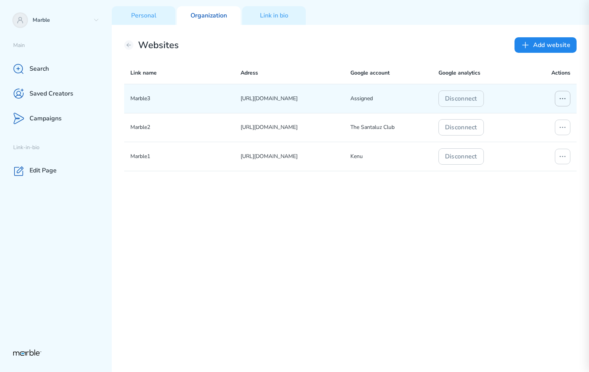
click at [561, 100] on icon at bounding box center [562, 98] width 9 height 9
click at [511, 127] on p "Edit connection" at bounding box center [516, 129] width 38 height 9
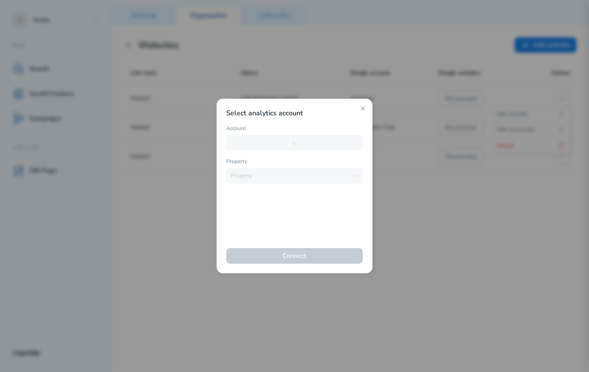
click at [300, 133] on div "Account" at bounding box center [294, 129] width 137 height 11
click at [295, 143] on div "Account" at bounding box center [289, 142] width 117 height 7
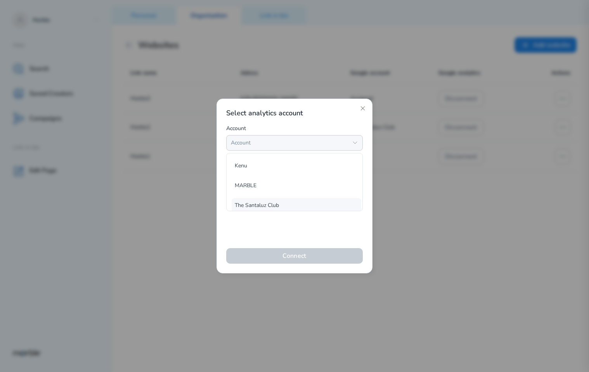
scroll to position [26, 0]
click at [265, 200] on span "Assigned" at bounding box center [291, 198] width 113 height 9
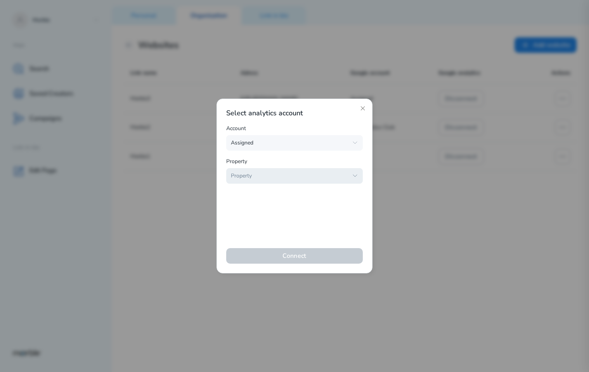
click at [353, 173] on icon "button" at bounding box center [355, 176] width 6 height 6
click at [289, 196] on span "[DOMAIN_NAME] - G4" at bounding box center [291, 198] width 113 height 9
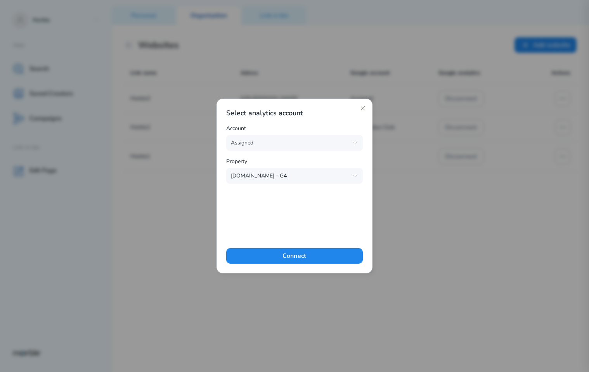
click at [301, 209] on div "Select analytics account Account Assigned Kenu MARBLE The Santaluz Club Assigne…" at bounding box center [294, 185] width 137 height 155
click at [336, 141] on div "Assigned" at bounding box center [289, 142] width 117 height 7
click at [286, 170] on button "Kenu" at bounding box center [297, 165] width 130 height 14
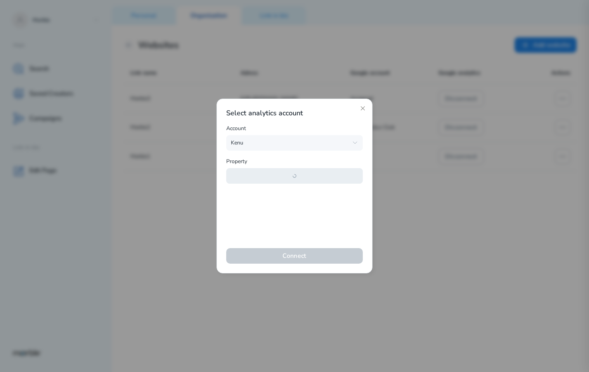
click at [287, 173] on button "button" at bounding box center [294, 176] width 137 height 16
click at [279, 196] on span "[DOMAIN_NAME] - Current" at bounding box center [291, 198] width 113 height 9
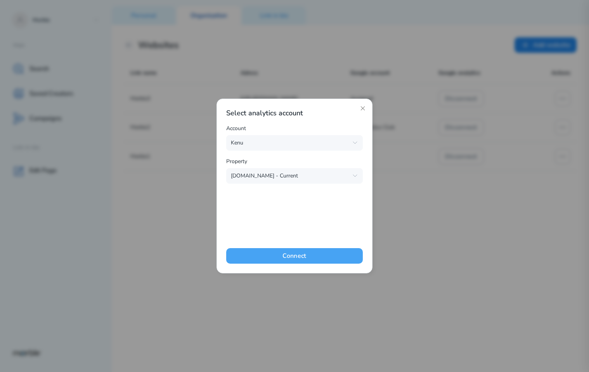
click at [335, 256] on button "Connect" at bounding box center [294, 256] width 137 height 16
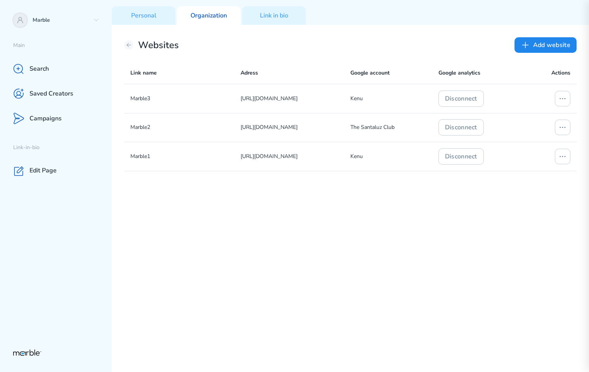
click at [350, 240] on div "Marble3 [URL][DOMAIN_NAME] Kenu Disconnect Marble2 [URL][DOMAIN_NAME] The Santa…" at bounding box center [350, 228] width 452 height 288
